Goal: Transaction & Acquisition: Purchase product/service

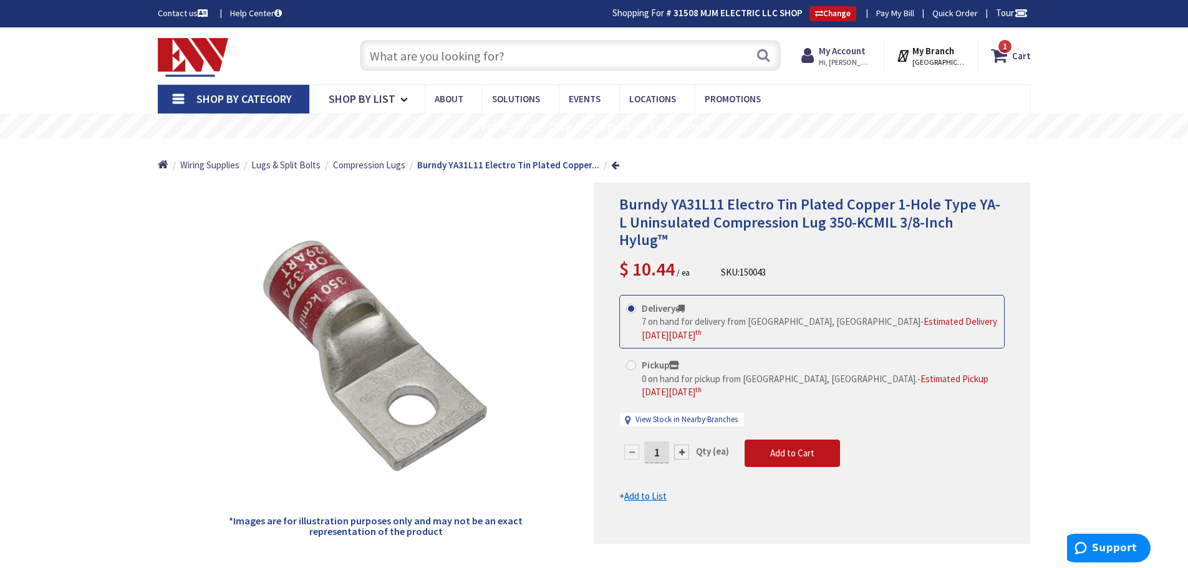
click at [502, 49] on input "text" at bounding box center [570, 55] width 421 height 31
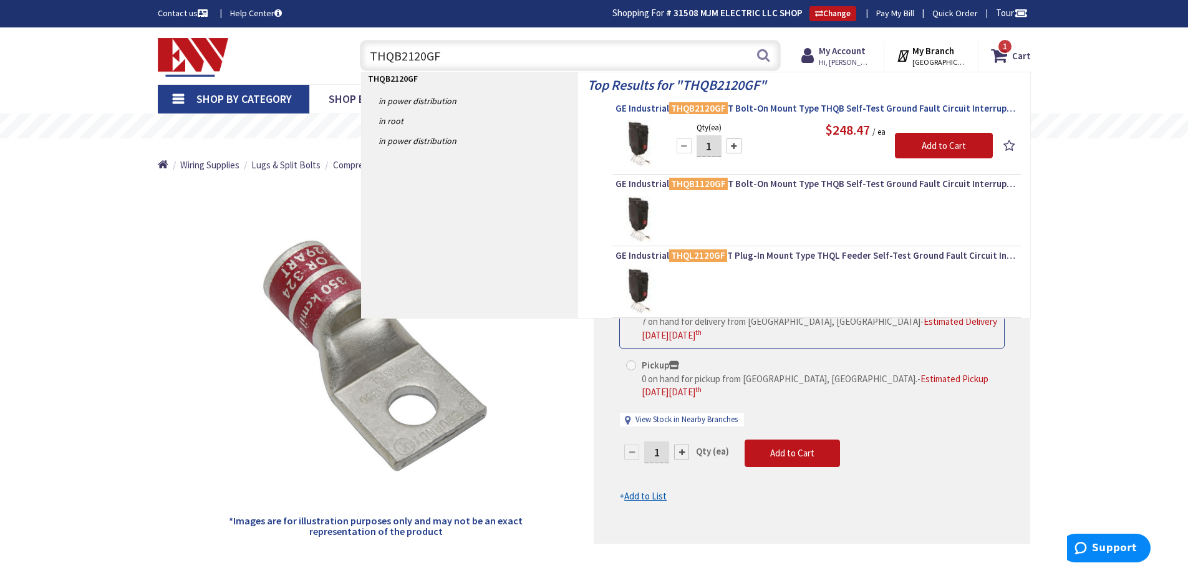
type input "THQB2120GF"
click at [778, 106] on span "GE Industrial THQB2120GF T Bolt-On Mount Type THQB Self-Test Ground Fault Circu…" at bounding box center [817, 108] width 402 height 12
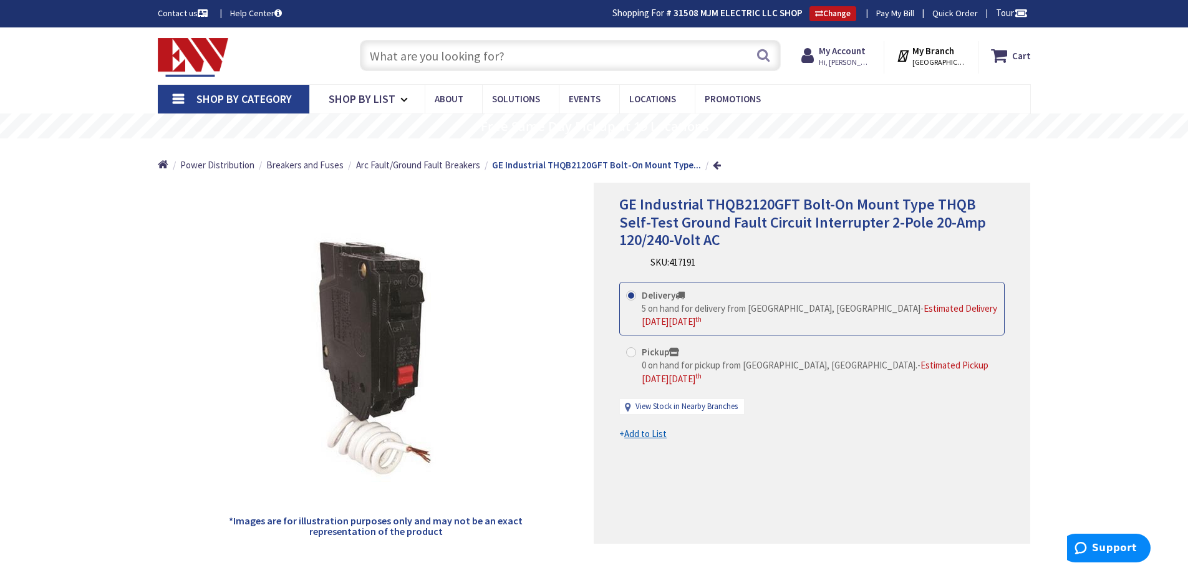
type input "[GEOGRAPHIC_DATA], [PERSON_NAME] 180 St. bet. [PERSON_NAME][GEOGRAPHIC_DATA] an…"
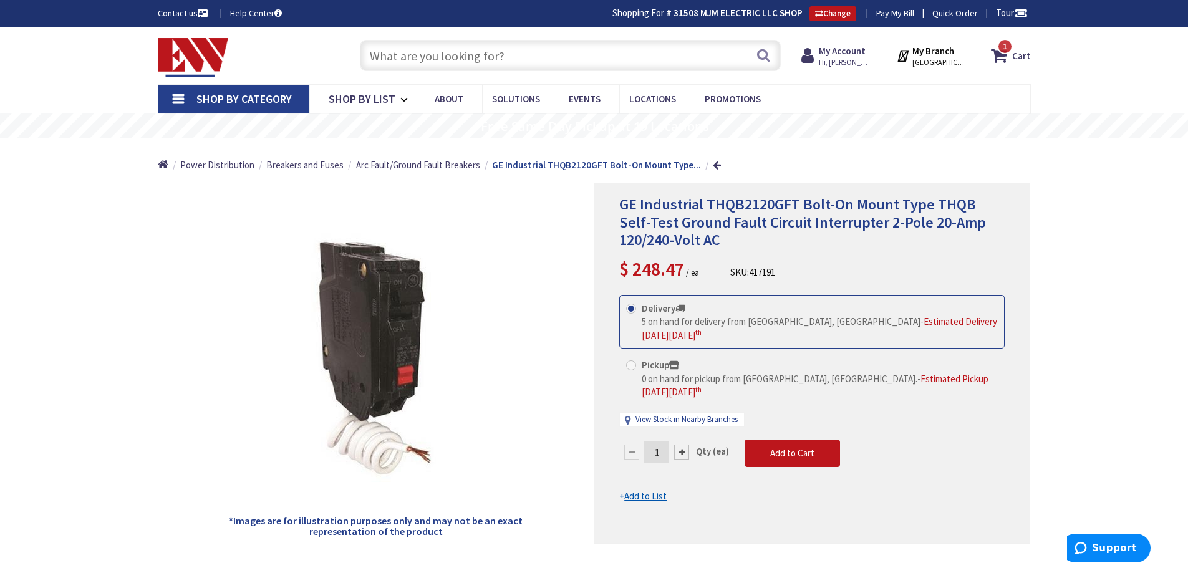
click at [491, 51] on input "text" at bounding box center [570, 55] width 421 height 31
click at [496, 51] on input "text" at bounding box center [570, 55] width 421 height 31
type input "Y"
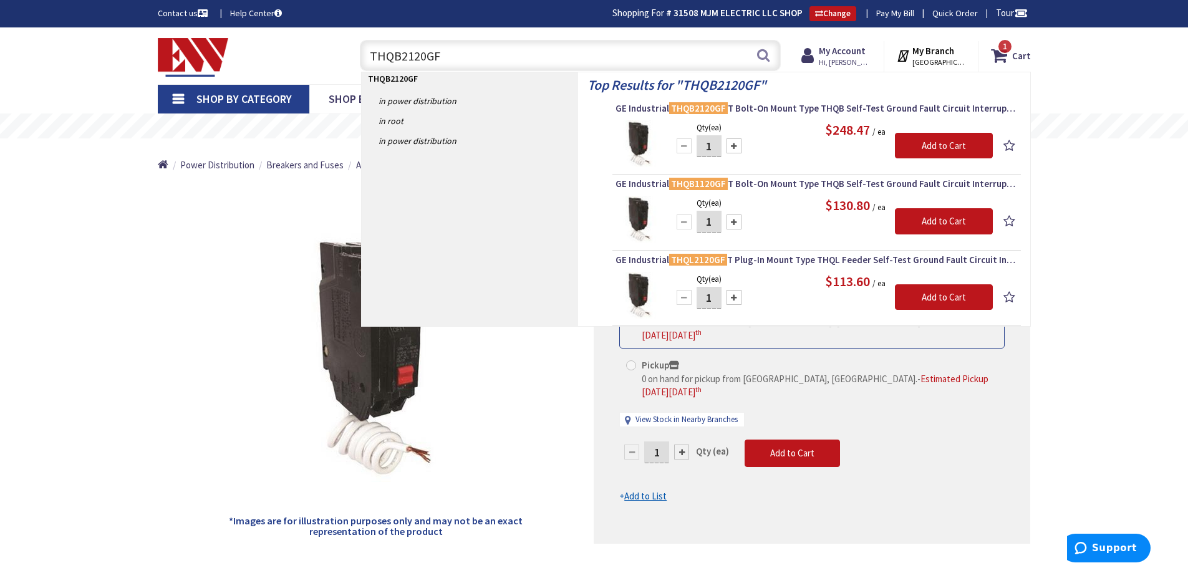
type input "THQB2120GF"
